Goal: Task Accomplishment & Management: Complete application form

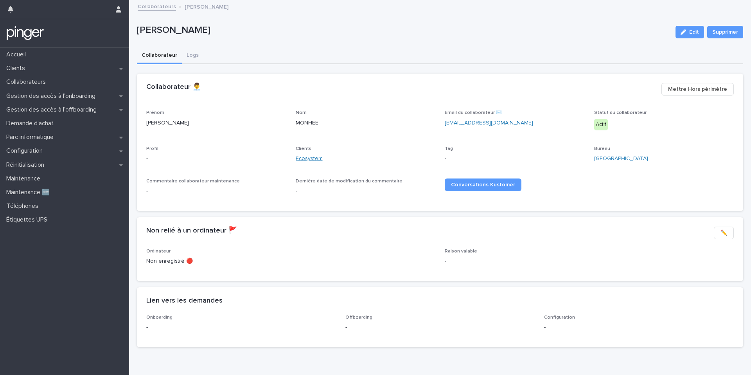
click at [313, 160] on link "Ecosystem" at bounding box center [309, 159] width 27 height 8
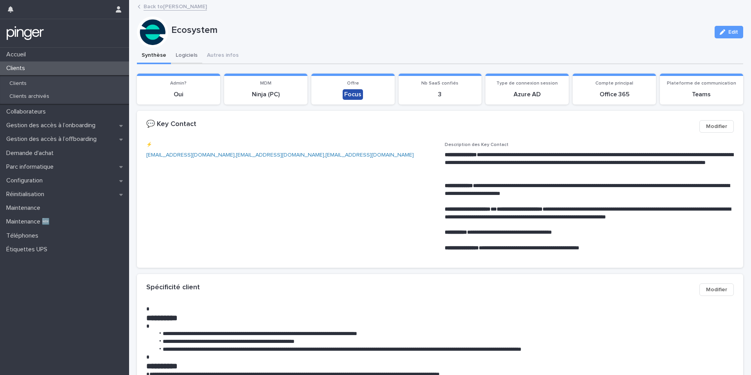
click at [191, 56] on button "Logiciels" at bounding box center [186, 56] width 31 height 16
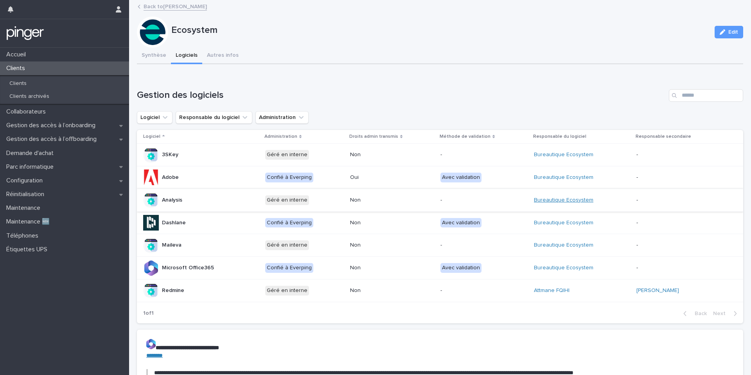
click at [552, 199] on link "Bureautique Ecosystem" at bounding box center [563, 200] width 59 height 7
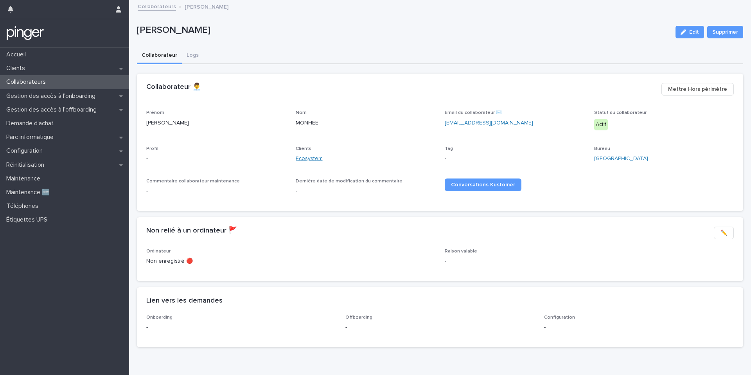
click at [318, 157] on link "Ecosystem" at bounding box center [309, 159] width 27 height 8
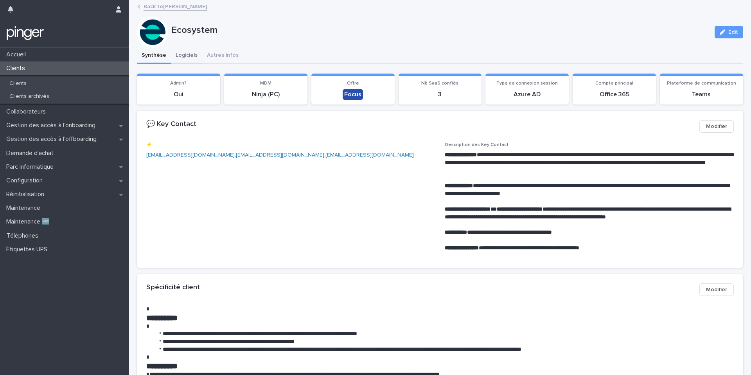
click at [193, 58] on button "Logiciels" at bounding box center [186, 56] width 31 height 16
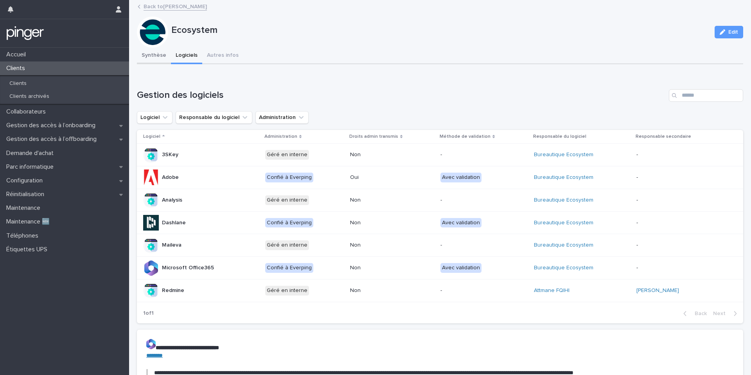
click at [158, 58] on button "Synthèse" at bounding box center [154, 56] width 34 height 16
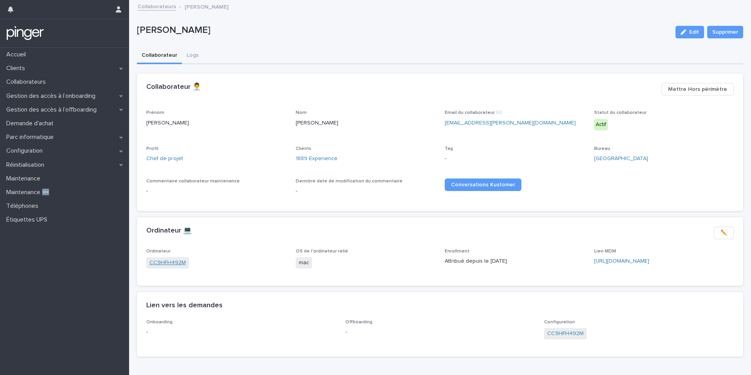
click at [161, 261] on link "CC9HFH492M" at bounding box center [167, 263] width 36 height 8
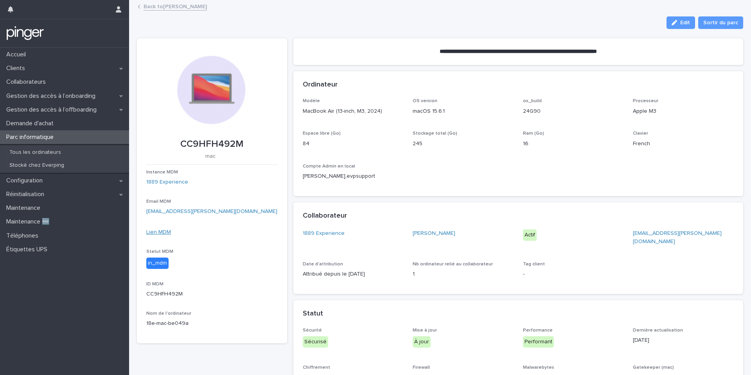
click at [160, 234] on link "Lien MDM" at bounding box center [158, 231] width 25 height 5
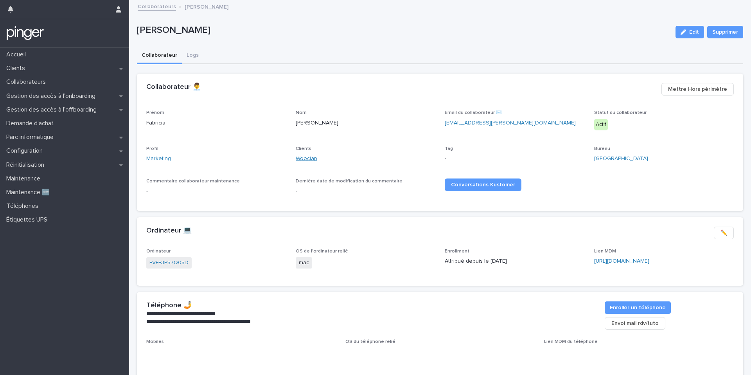
click at [306, 160] on link "Wooclap" at bounding box center [307, 159] width 22 height 8
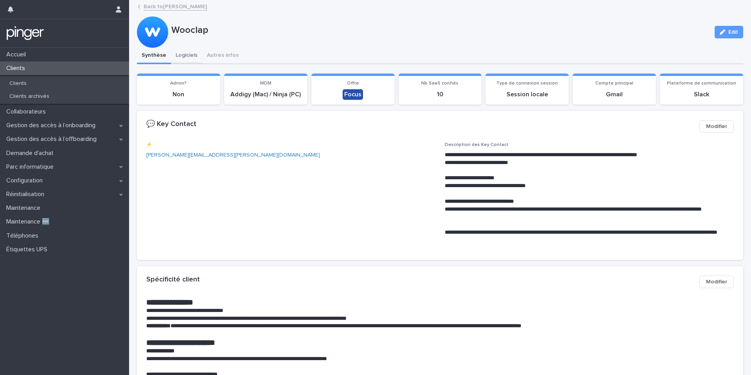
click at [176, 56] on button "Logiciels" at bounding box center [186, 56] width 31 height 16
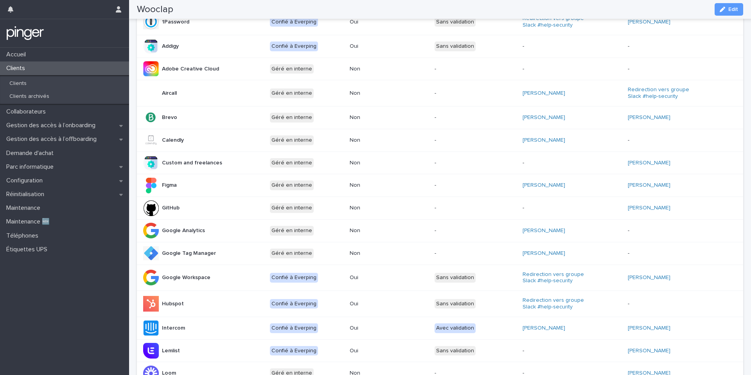
scroll to position [143, 0]
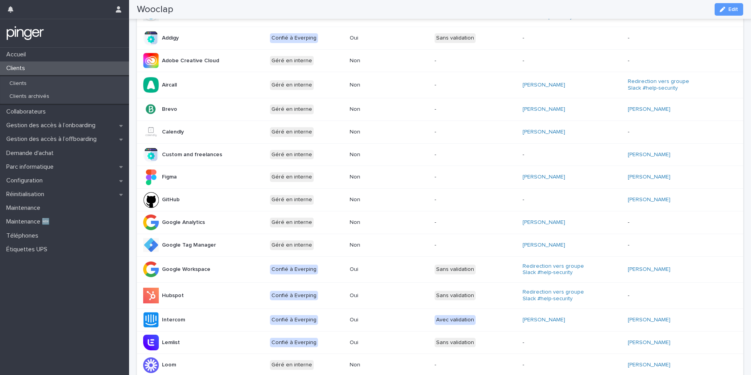
click at [123, 33] on div at bounding box center [64, 33] width 129 height 28
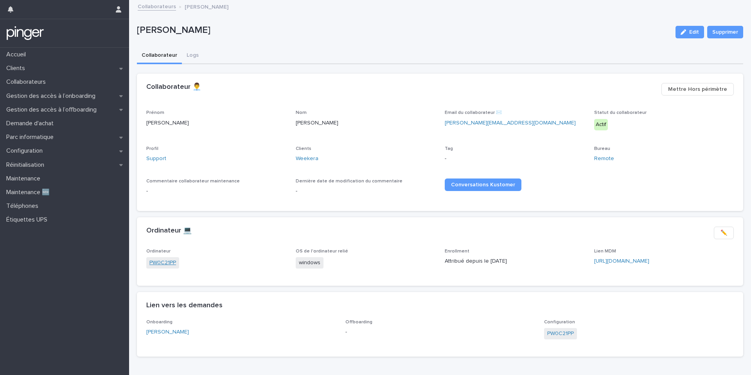
click at [160, 263] on link "PW0C21PP" at bounding box center [162, 263] width 27 height 8
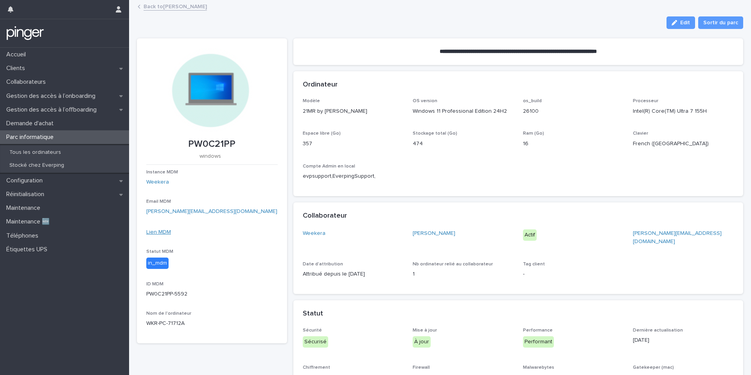
click at [152, 233] on link "Lien MDM" at bounding box center [158, 231] width 25 height 5
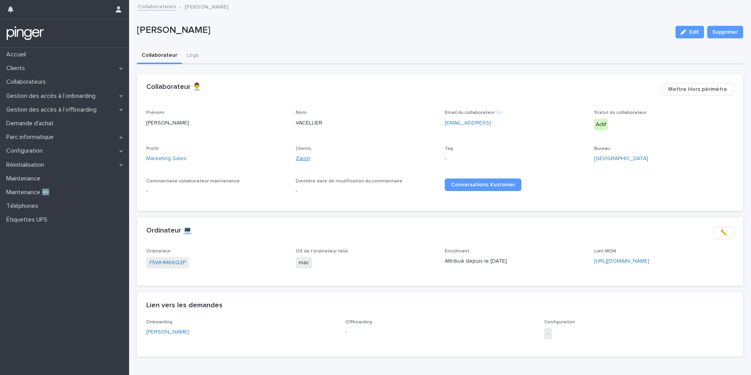
click at [301, 157] on link "Zaion" at bounding box center [303, 159] width 14 height 8
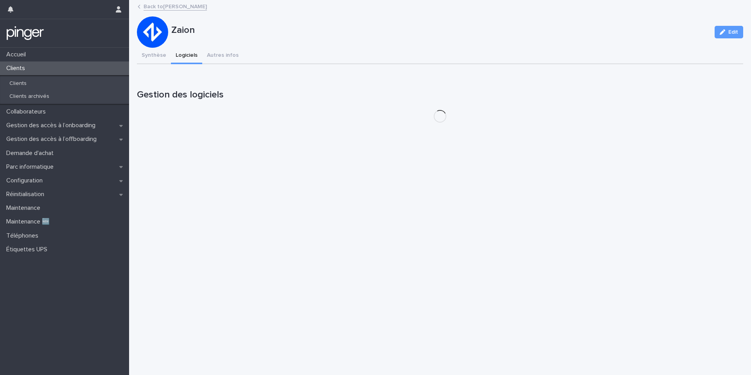
click at [189, 52] on button "Logiciels" at bounding box center [186, 56] width 31 height 16
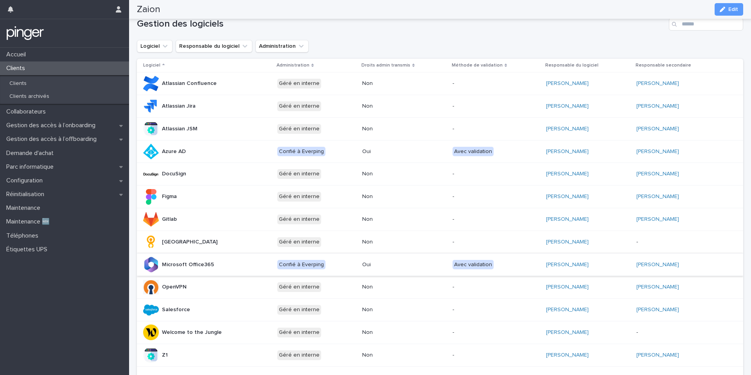
scroll to position [72, 0]
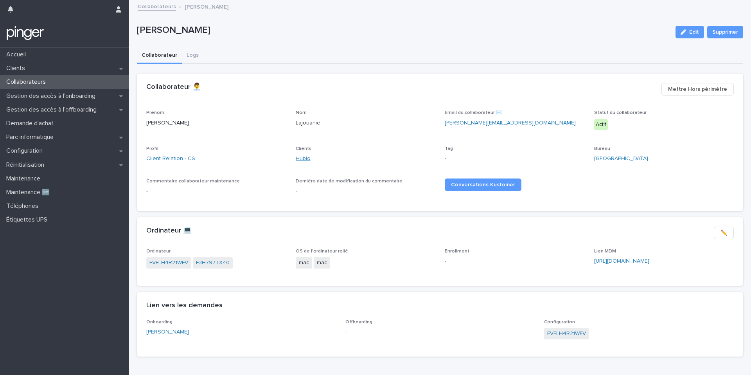
click at [300, 155] on link "Hublo" at bounding box center [303, 159] width 15 height 8
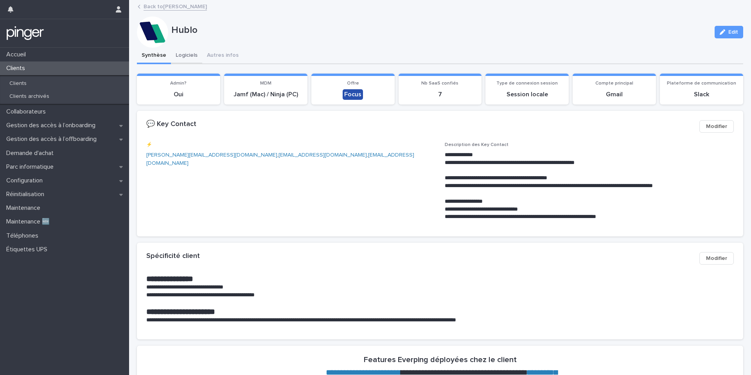
click at [184, 55] on button "Logiciels" at bounding box center [186, 56] width 31 height 16
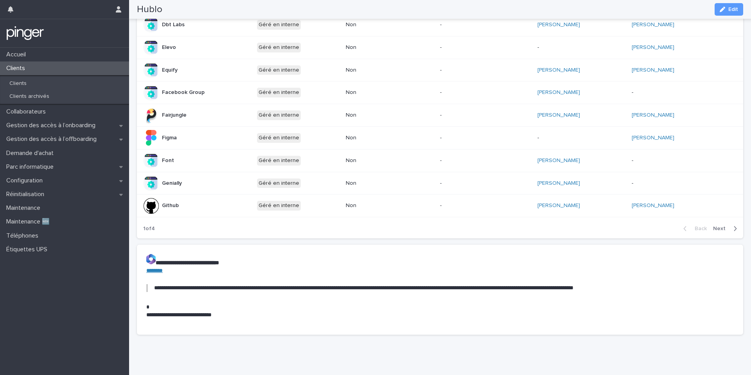
scroll to position [384, 0]
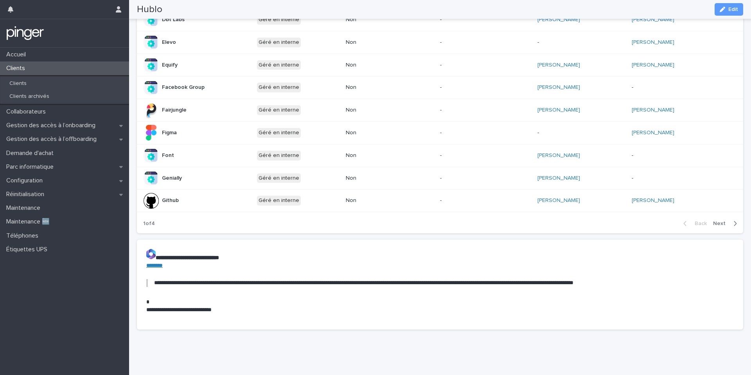
click at [722, 223] on span "Next" at bounding box center [721, 223] width 17 height 5
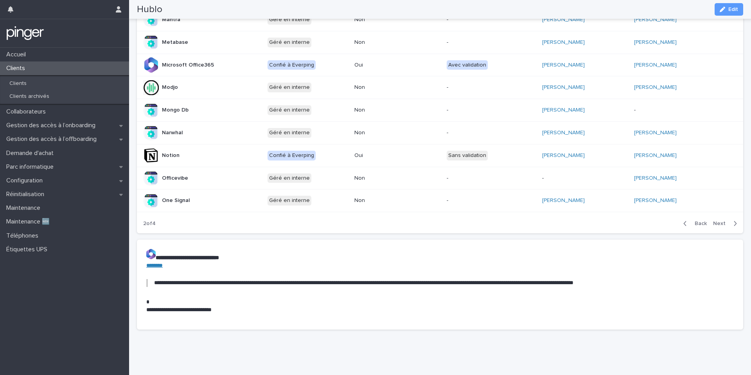
click at [724, 221] on span "Next" at bounding box center [721, 223] width 17 height 5
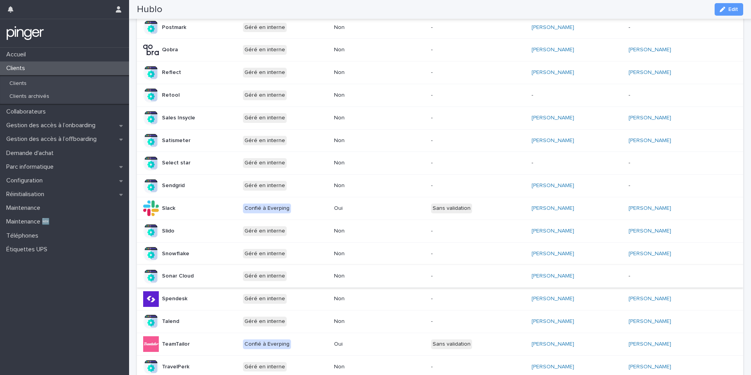
scroll to position [327, 0]
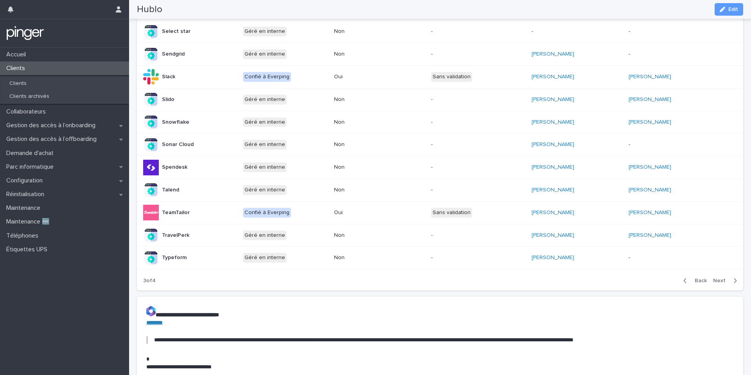
click at [701, 279] on span "Back" at bounding box center [698, 280] width 17 height 5
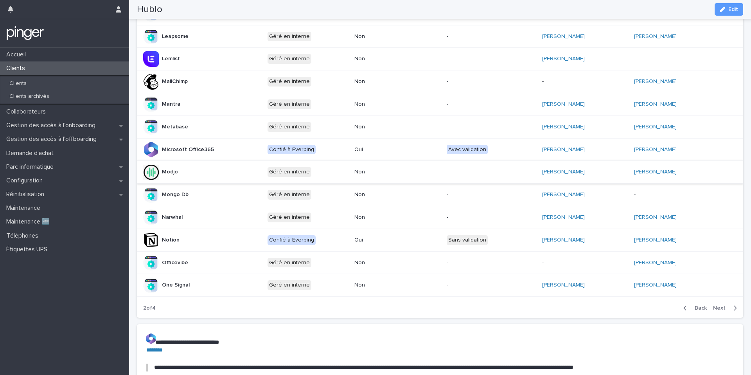
scroll to position [293, 0]
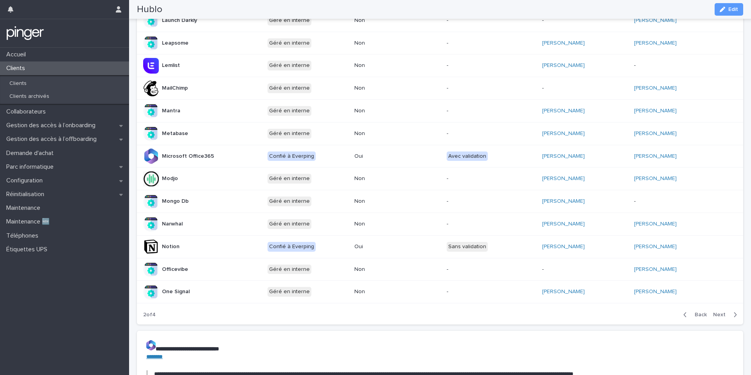
click at [727, 318] on div "Back Next" at bounding box center [710, 315] width 66 height 20
click at [721, 315] on span "Next" at bounding box center [721, 314] width 17 height 5
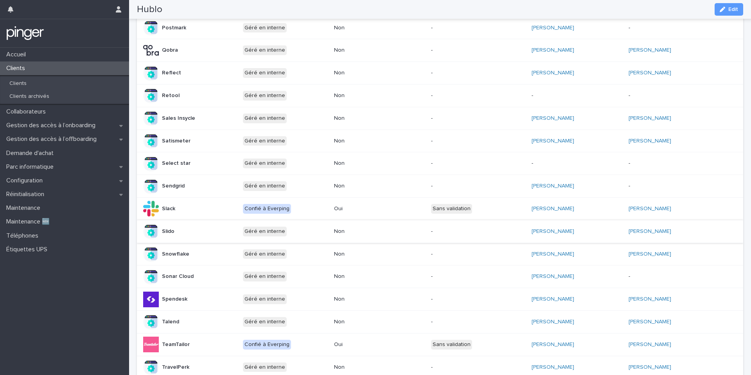
scroll to position [190, 0]
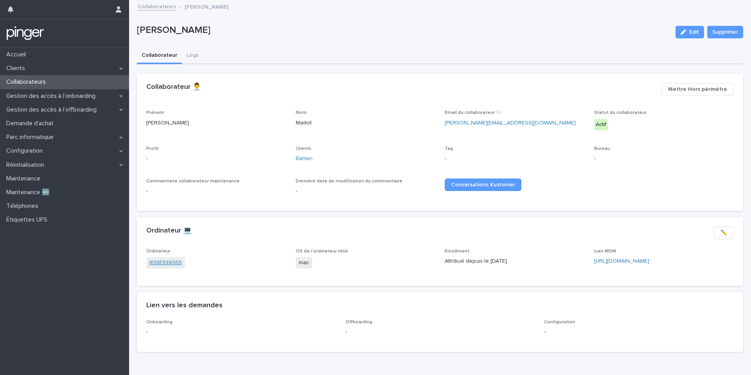
click at [158, 264] on link "R39F33X955" at bounding box center [165, 263] width 32 height 8
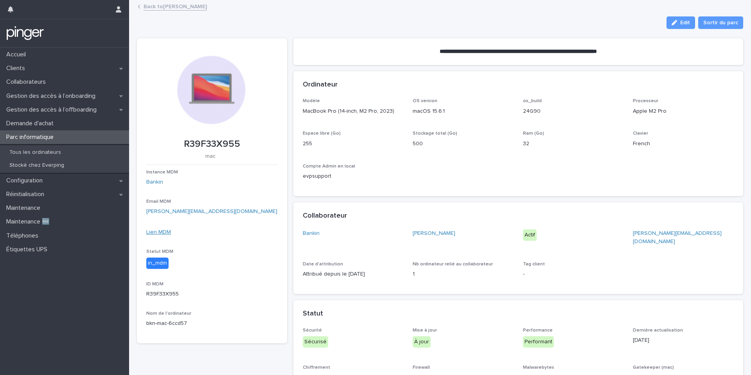
click at [151, 230] on link "Lien MDM" at bounding box center [158, 231] width 25 height 5
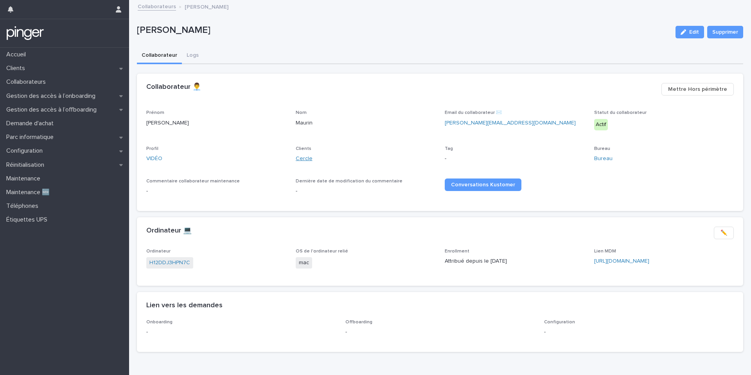
click at [300, 156] on link "Cercle" at bounding box center [304, 159] width 17 height 8
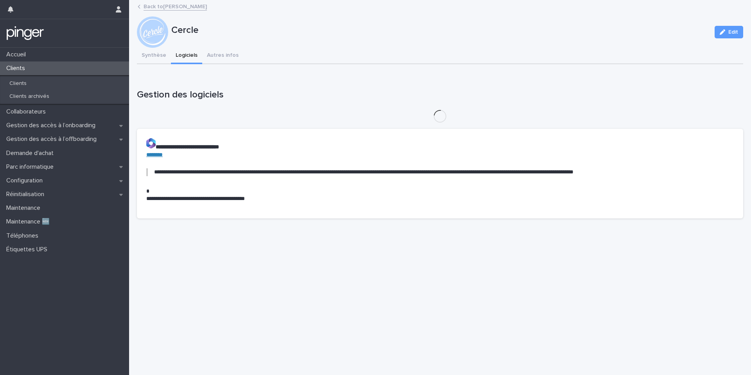
click at [186, 55] on button "Logiciels" at bounding box center [186, 56] width 31 height 16
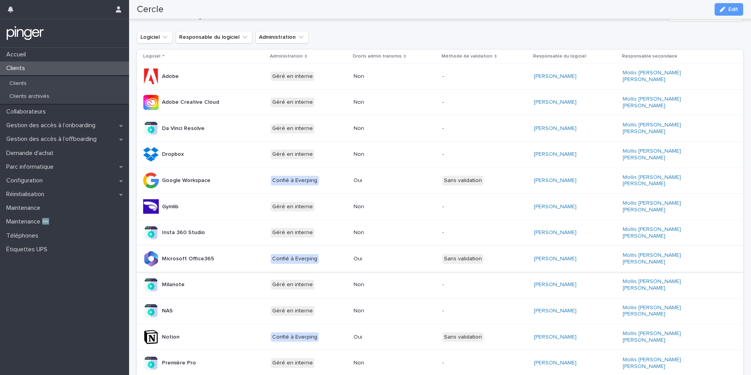
scroll to position [79, 0]
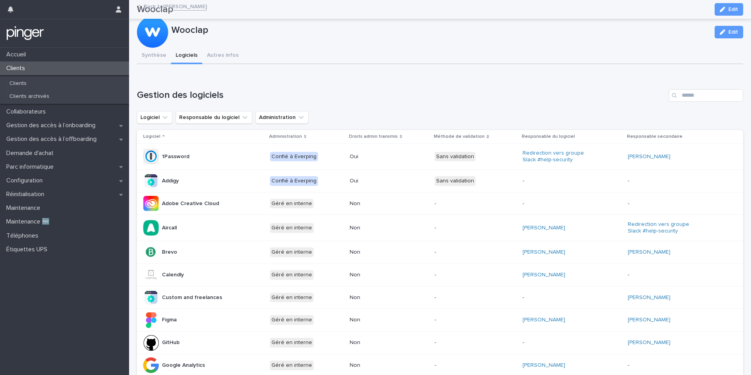
scroll to position [143, 0]
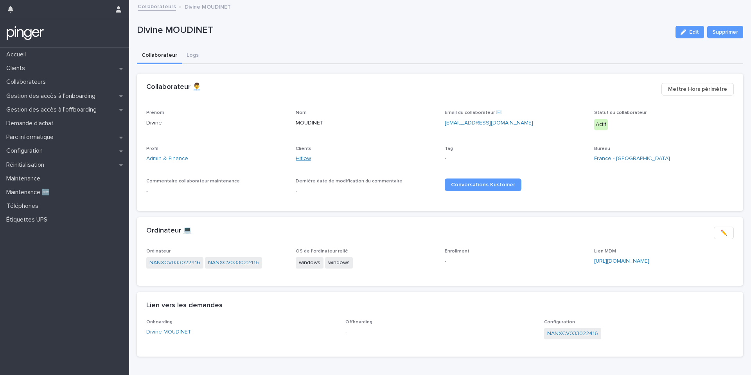
click at [306, 158] on link "Hiflow" at bounding box center [303, 159] width 15 height 8
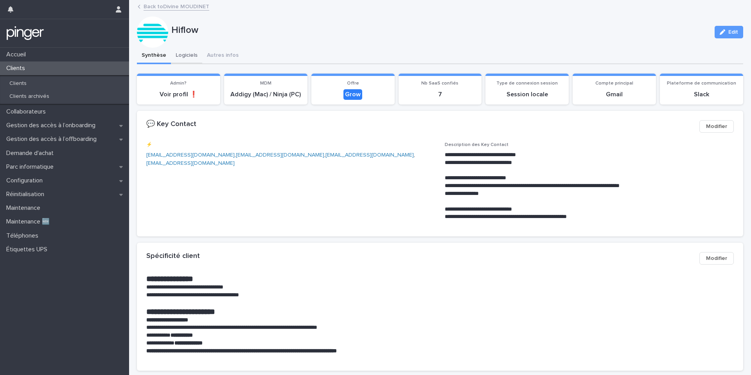
click at [184, 52] on button "Logiciels" at bounding box center [186, 56] width 31 height 16
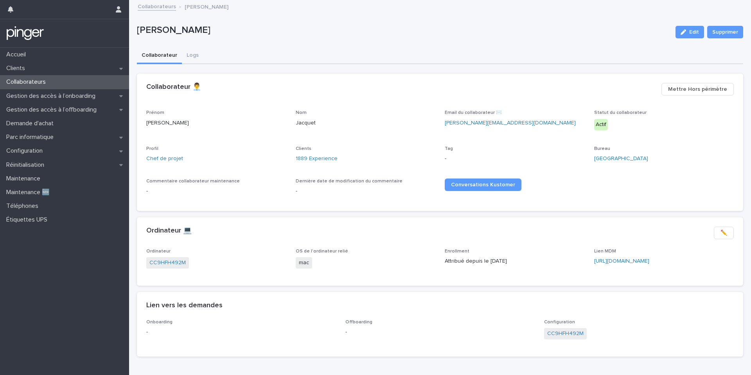
click at [318, 163] on div "Clients 1889 Experience" at bounding box center [366, 157] width 140 height 23
click at [318, 161] on link "1889 Experience" at bounding box center [317, 159] width 42 height 8
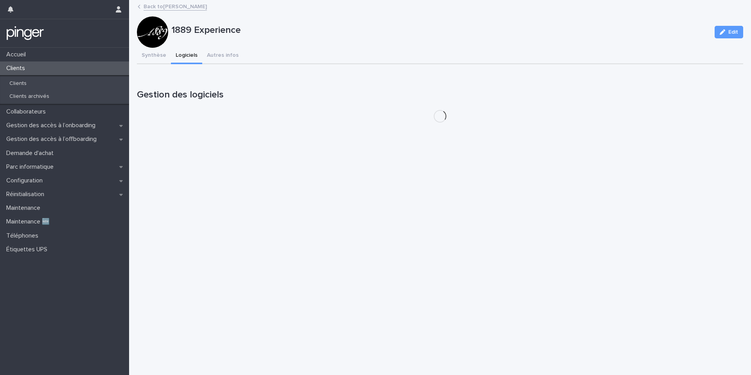
click at [183, 53] on button "Logiciels" at bounding box center [186, 56] width 31 height 16
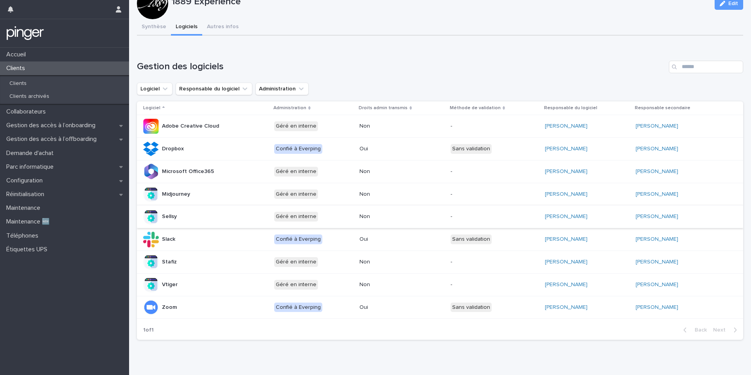
scroll to position [27, 0]
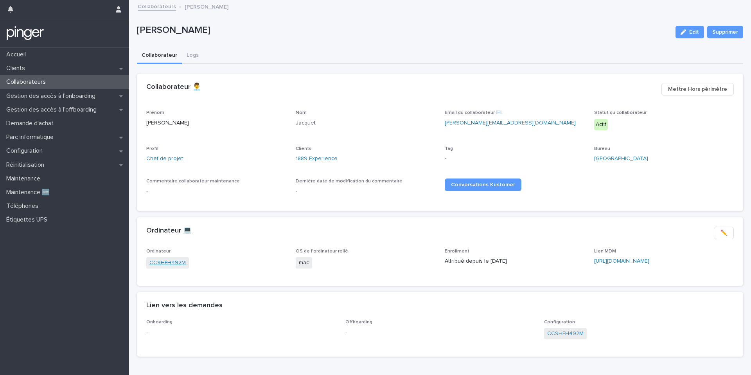
click at [162, 264] on link "CC9HFH492M" at bounding box center [167, 263] width 36 height 8
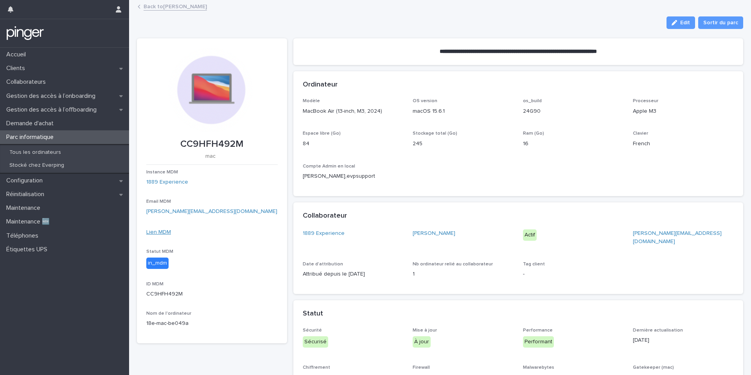
click at [158, 232] on link "Lien MDM" at bounding box center [158, 231] width 25 height 5
click at [129, 0] on div "**********" at bounding box center [440, 325] width 622 height 651
click at [323, 234] on link "1889 Experience" at bounding box center [324, 233] width 42 height 8
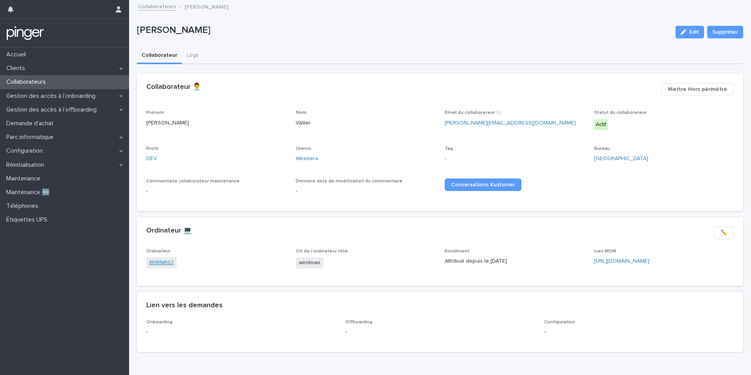
click at [157, 263] on link "B5RNBS3" at bounding box center [161, 263] width 24 height 8
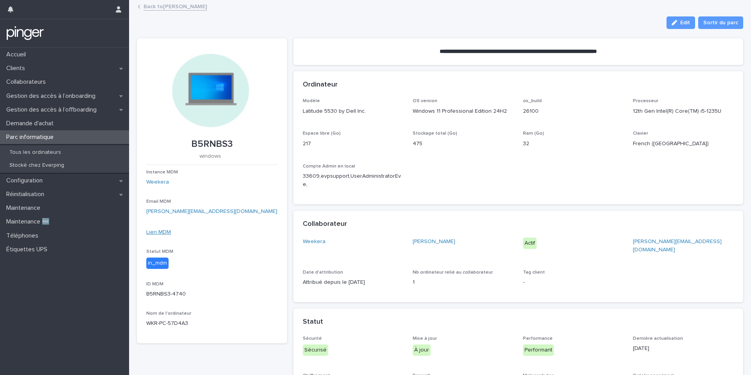
click at [159, 230] on link "Lien MDM" at bounding box center [158, 231] width 25 height 5
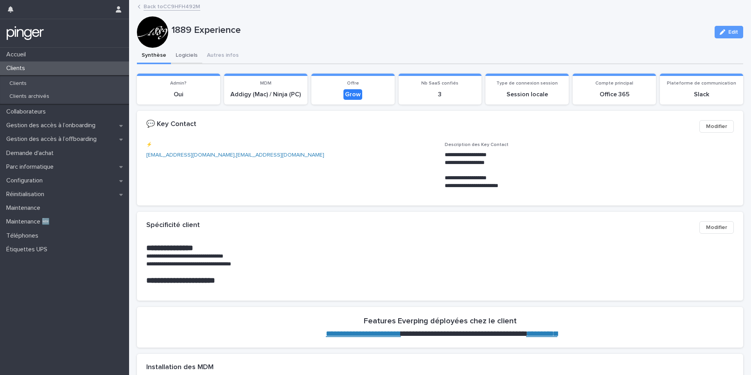
click at [189, 54] on button "Logiciels" at bounding box center [186, 56] width 31 height 16
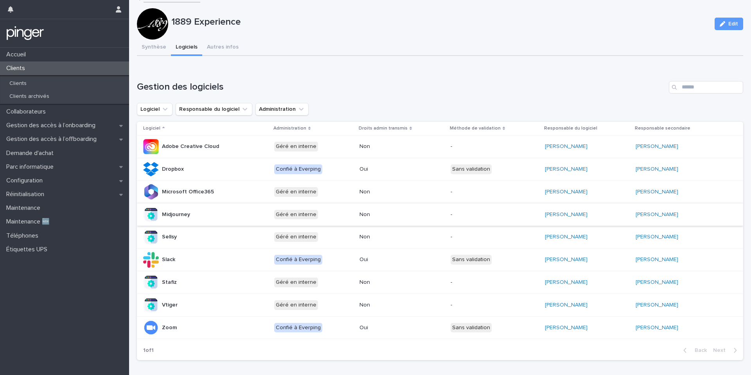
scroll to position [8, 0]
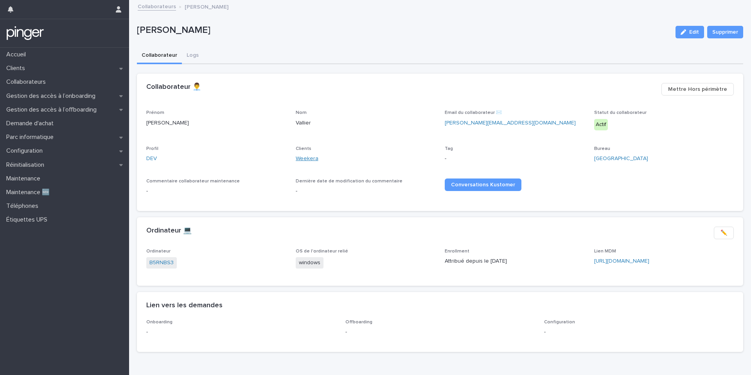
click at [296, 162] on link "Weekera" at bounding box center [307, 159] width 23 height 8
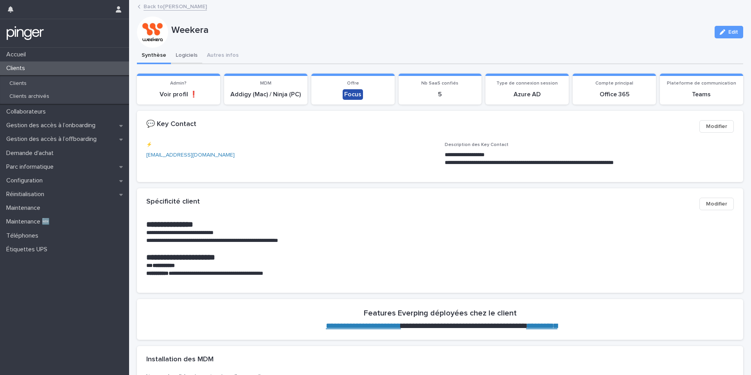
click at [180, 52] on button "Logiciels" at bounding box center [186, 56] width 31 height 16
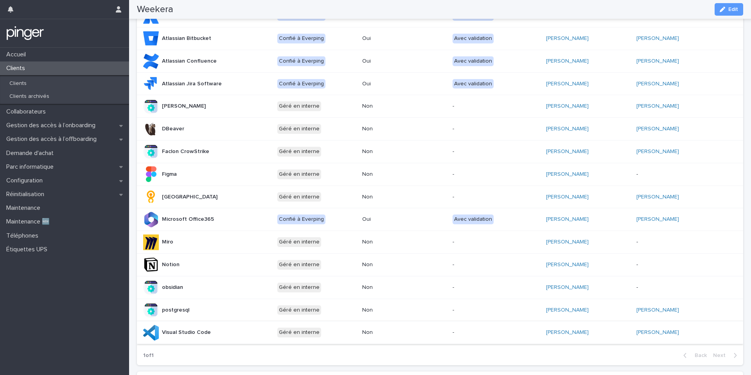
scroll to position [139, 0]
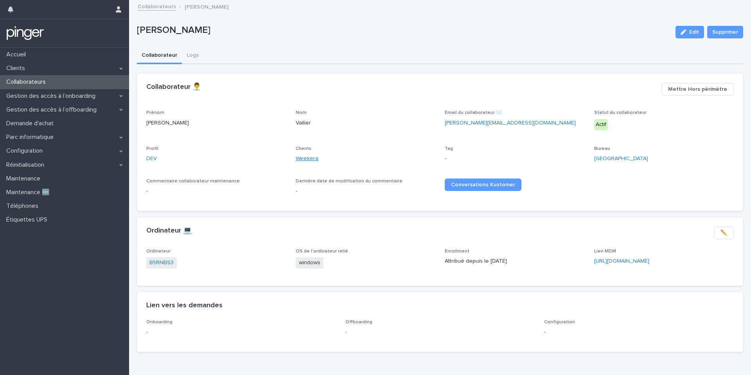
click at [302, 158] on link "Weekera" at bounding box center [307, 159] width 23 height 8
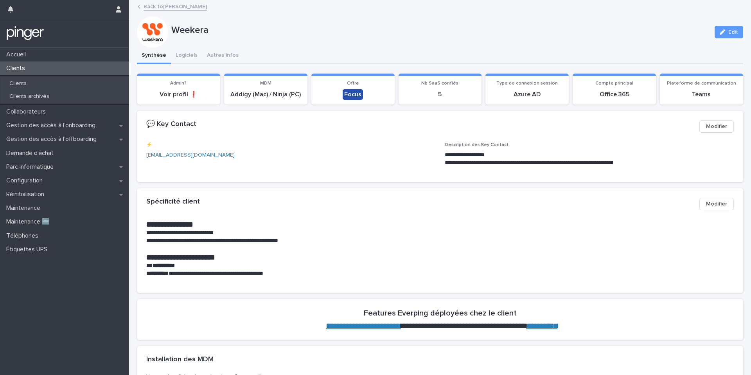
click at [166, 7] on link "Back to Stéphanie Vallier" at bounding box center [175, 6] width 63 height 9
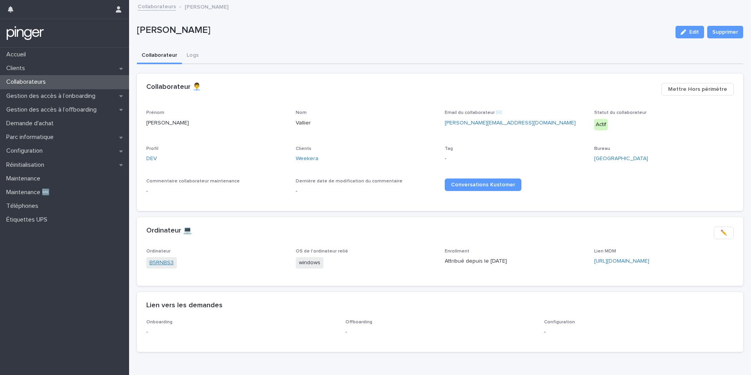
click at [169, 263] on link "B5RNBS3" at bounding box center [161, 263] width 24 height 8
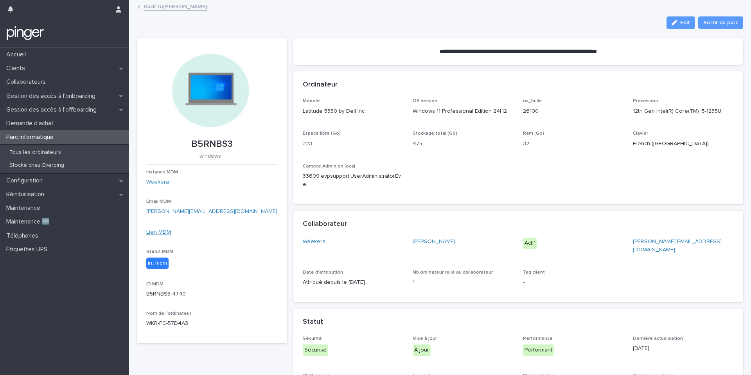
click at [165, 234] on link "Lien MDM" at bounding box center [158, 231] width 25 height 5
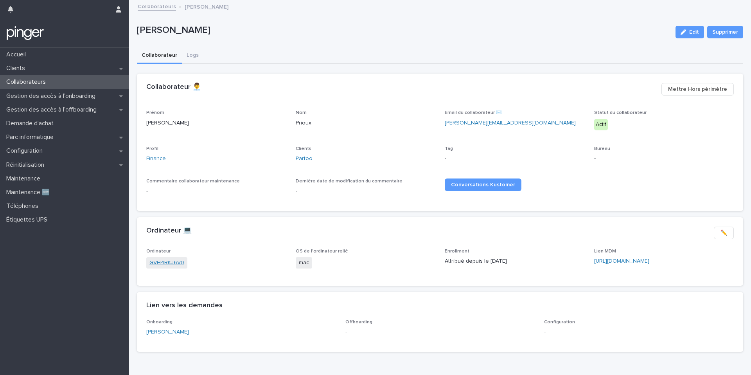
click at [165, 259] on link "GVH4RKJ6V0" at bounding box center [166, 263] width 35 height 8
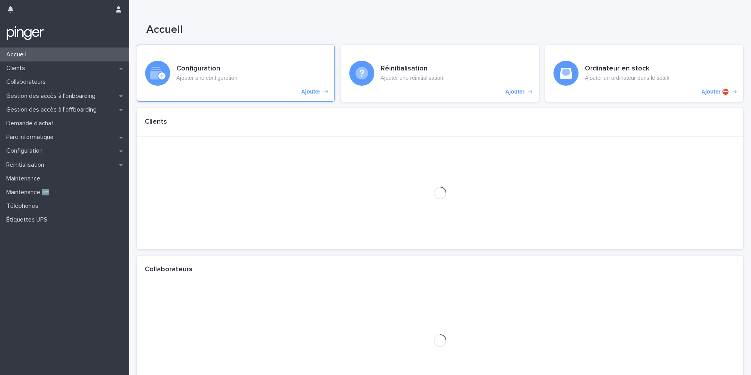
click at [203, 81] on p "Ajouter une configuration" at bounding box center [206, 78] width 61 height 7
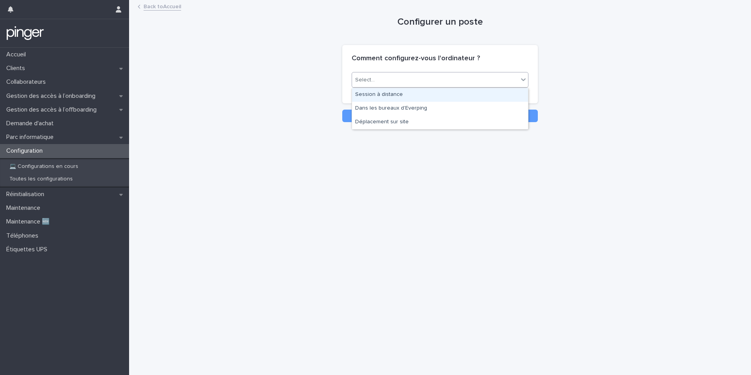
click at [394, 77] on div "Select..." at bounding box center [435, 80] width 166 height 13
paste input "**********"
type input "**********"
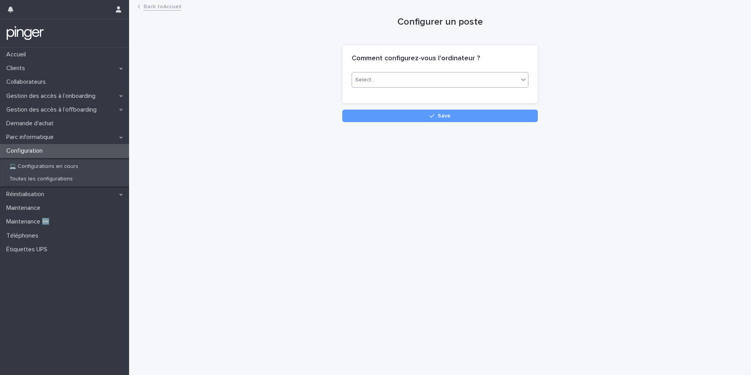
drag, startPoint x: 443, startPoint y: 78, endPoint x: 338, endPoint y: 81, distance: 104.5
click at [338, 81] on div "Configurer un poste Loading... Saving… Loading... Saving… Loading... Saving… Co…" at bounding box center [440, 61] width 606 height 121
paste input "**********"
type input "**********"
click at [396, 87] on div "Select..." at bounding box center [440, 80] width 177 height 16
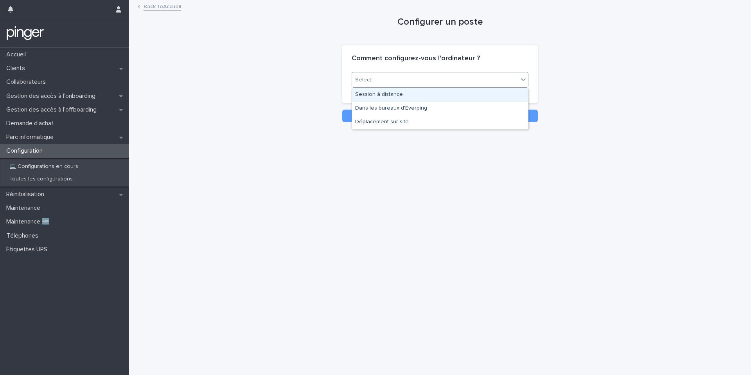
click at [396, 95] on div "Session à distance" at bounding box center [440, 95] width 176 height 14
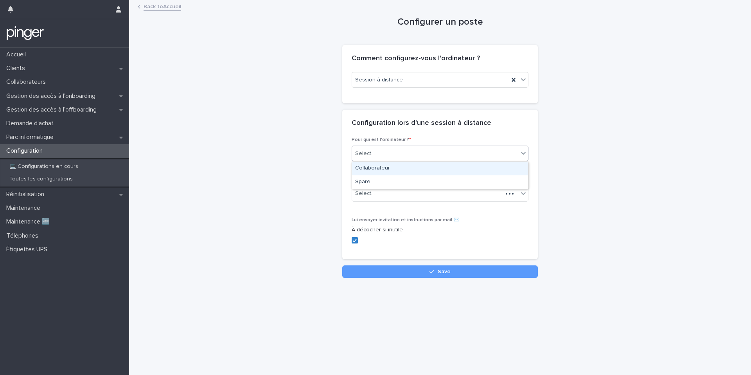
click at [377, 155] on div "Select..." at bounding box center [435, 153] width 166 height 13
click at [377, 169] on div "Collaborateur" at bounding box center [440, 169] width 176 height 14
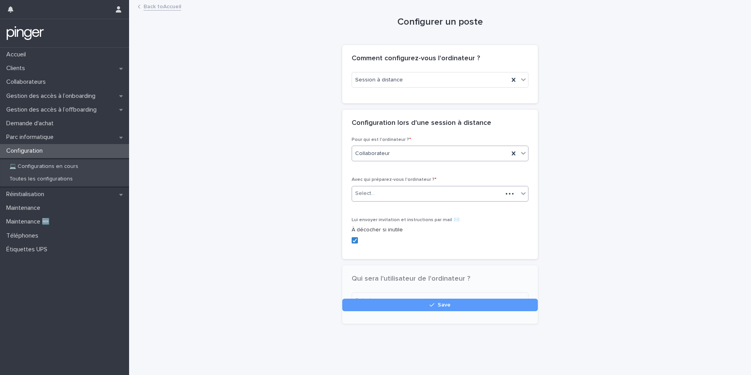
click at [372, 191] on div "Select..." at bounding box center [365, 193] width 20 height 8
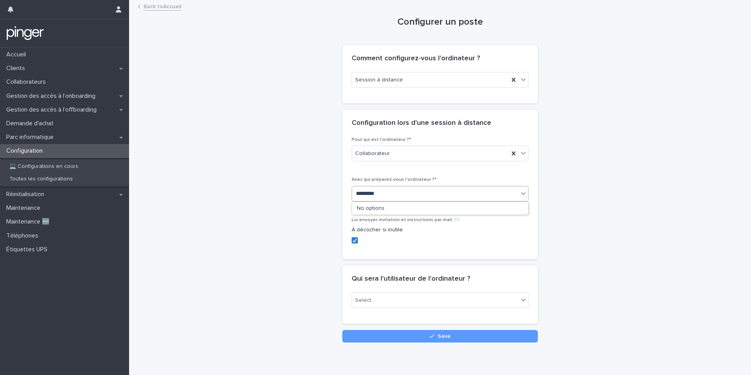
type input "**********"
click at [390, 205] on div "[PERSON_NAME]" at bounding box center [440, 209] width 176 height 14
click at [367, 304] on div "Select..." at bounding box center [365, 300] width 20 height 8
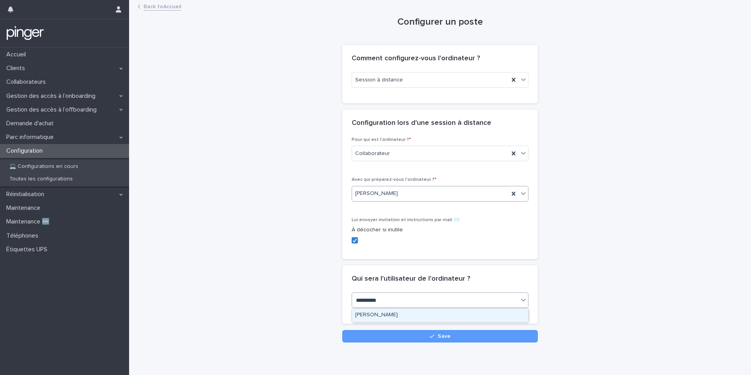
type input "**********"
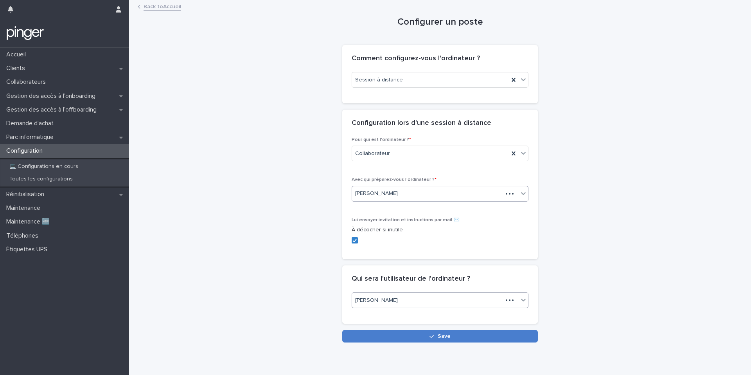
click at [456, 335] on button "Save" at bounding box center [440, 336] width 196 height 13
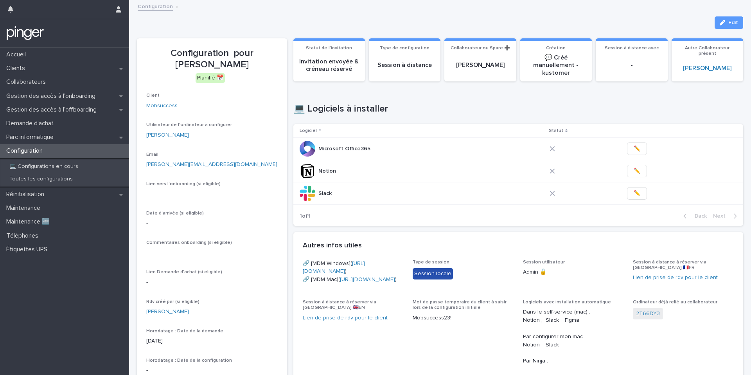
click at [217, 80] on div "Planifié 📅" at bounding box center [210, 78] width 29 height 10
click at [222, 79] on div "Planifié 📅" at bounding box center [210, 78] width 29 height 10
click at [700, 69] on div "[PERSON_NAME]" at bounding box center [707, 68] width 62 height 17
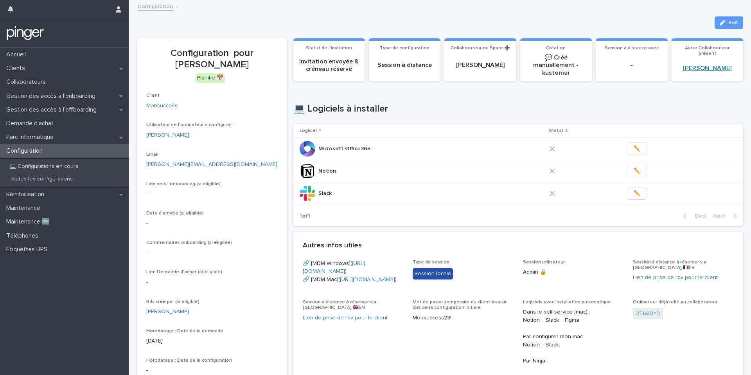
click at [700, 66] on link "[PERSON_NAME]" at bounding box center [707, 68] width 49 height 7
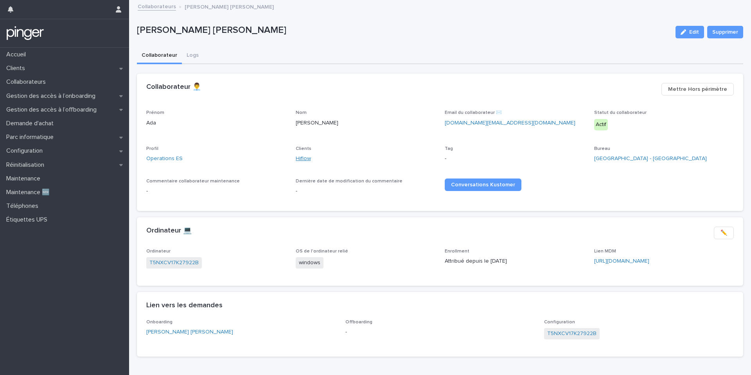
click at [302, 155] on link "Hiflow" at bounding box center [303, 159] width 15 height 8
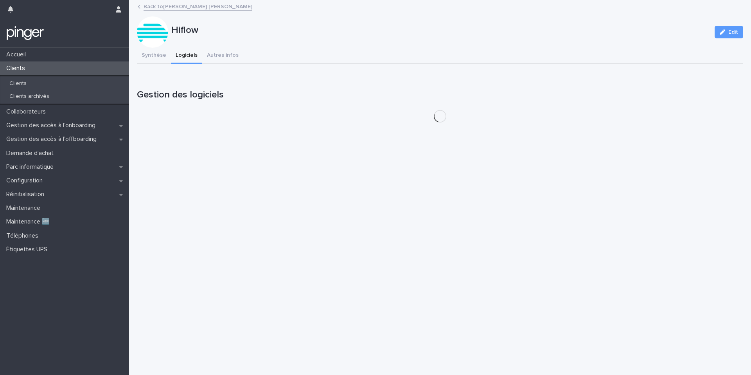
click at [194, 53] on button "Logiciels" at bounding box center [186, 56] width 31 height 16
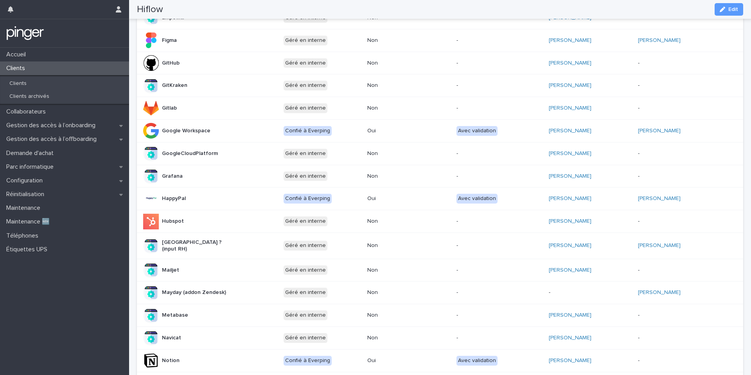
scroll to position [291, 0]
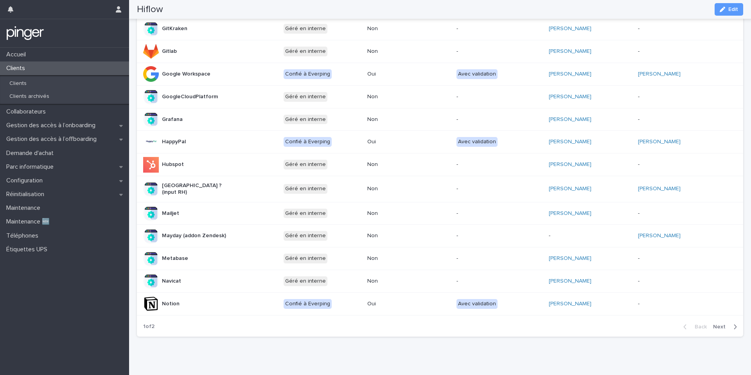
click at [716, 324] on span "Next" at bounding box center [721, 326] width 17 height 5
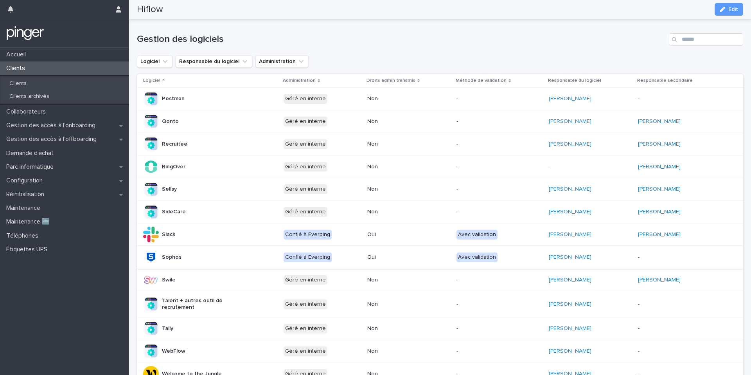
scroll to position [52, 0]
